Goal: Task Accomplishment & Management: Use online tool/utility

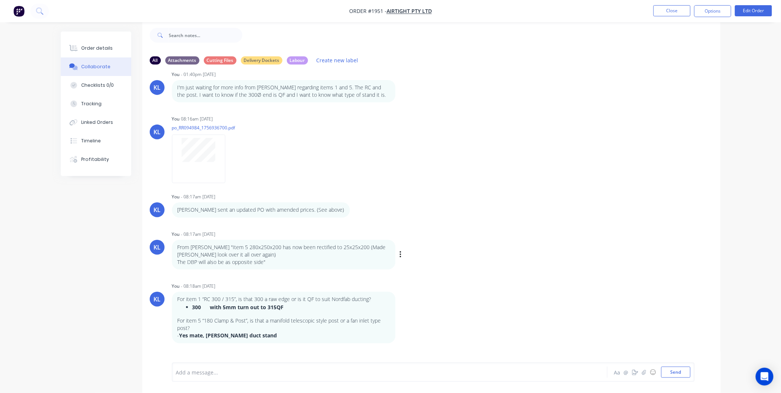
scroll to position [158, 0]
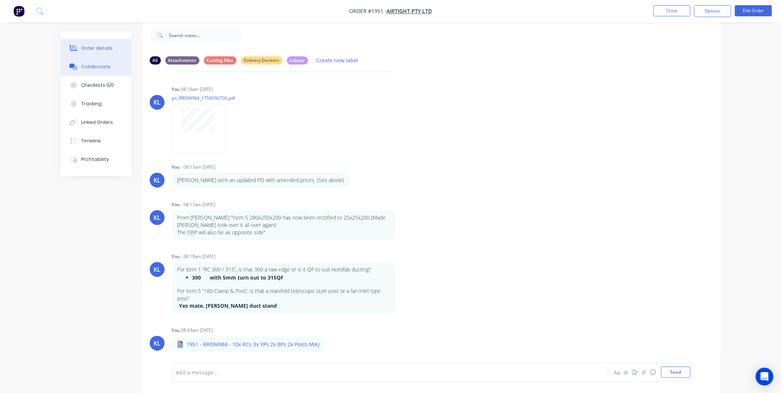
click at [94, 40] on button "Order details" at bounding box center [96, 48] width 70 height 19
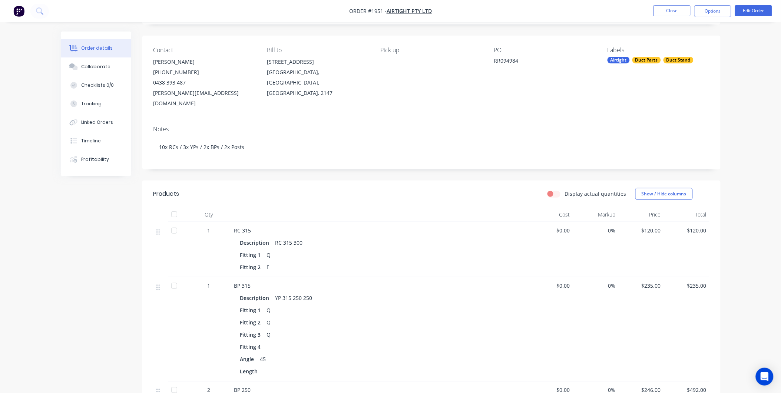
scroll to position [217, 0]
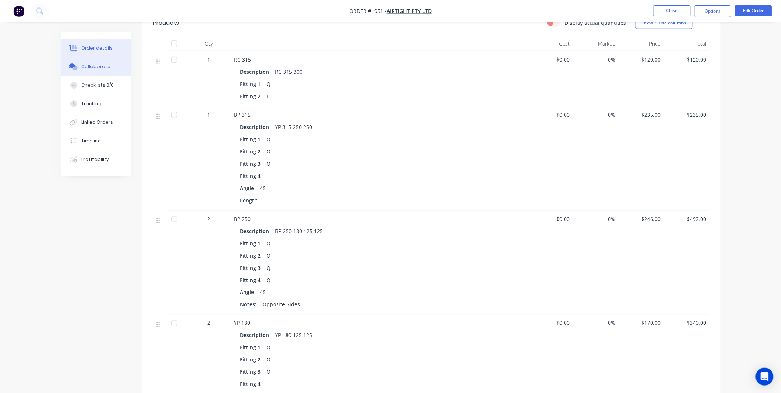
click at [87, 65] on div "Collaborate" at bounding box center [95, 66] width 29 height 7
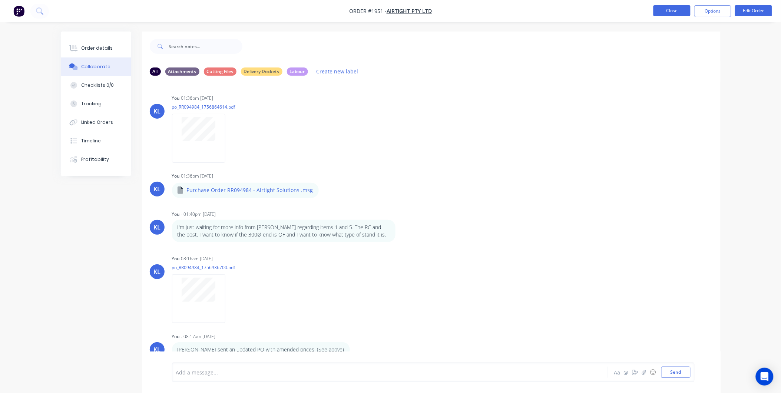
click at [672, 12] on button "Close" at bounding box center [672, 10] width 37 height 11
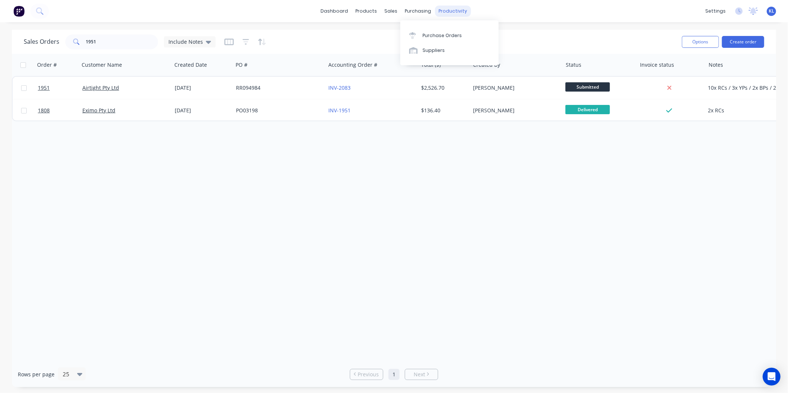
click at [449, 12] on div "productivity" at bounding box center [453, 11] width 36 height 11
click at [459, 32] on div "Workflow" at bounding box center [466, 35] width 22 height 7
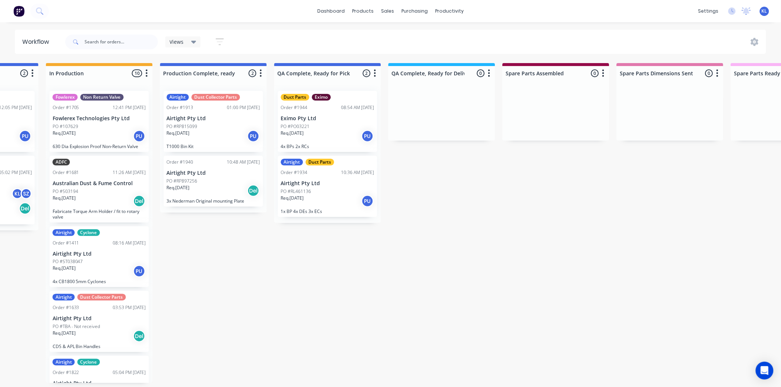
scroll to position [0, 428]
click at [312, 127] on div "PO #PO03221" at bounding box center [326, 126] width 93 height 7
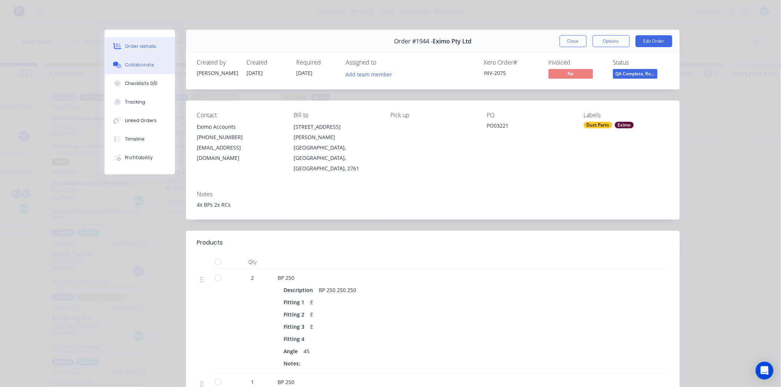
click at [141, 62] on div "Collaborate" at bounding box center [139, 65] width 29 height 7
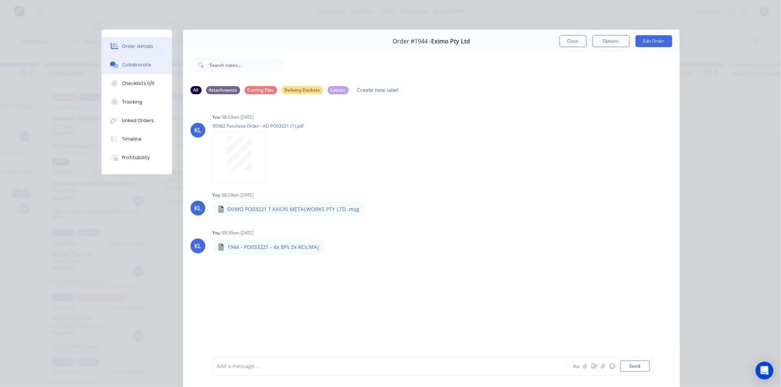
click at [142, 50] on button "Order details" at bounding box center [137, 46] width 70 height 19
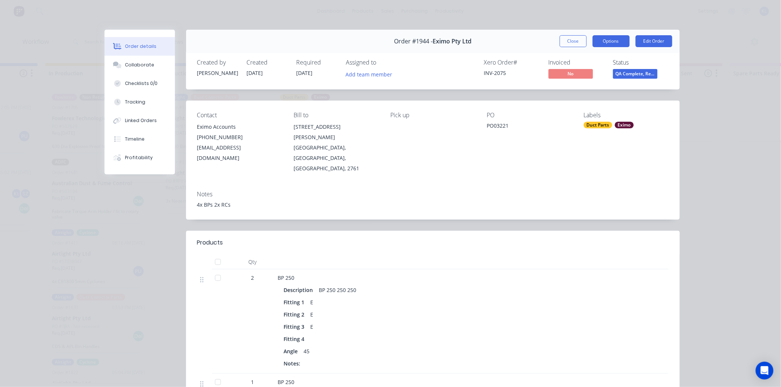
click at [619, 37] on button "Options" at bounding box center [611, 41] width 37 height 12
click at [575, 86] on div "Delivery Docket" at bounding box center [591, 90] width 65 height 11
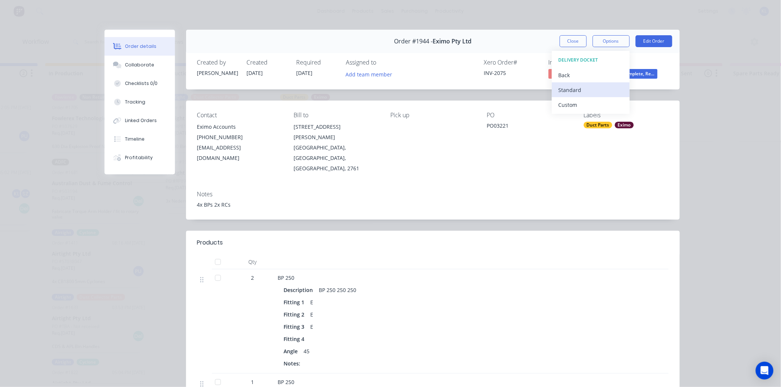
click at [569, 92] on div "Standard" at bounding box center [591, 90] width 65 height 11
